Goal: Find specific page/section: Find specific page/section

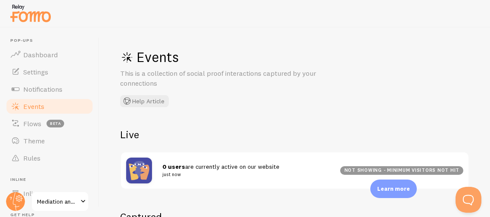
click at [213, 110] on div "Events This is a collection of social proof interactions captured by your conne…" at bounding box center [295, 123] width 391 height 190
click at [239, 94] on div "Events This is a collection of social proof interactions captured by your conne…" at bounding box center [249, 77] width 259 height 59
click at [180, 122] on div "Events This is a collection of social proof interactions captured by your conne…" at bounding box center [295, 123] width 391 height 190
